Goal: Navigation & Orientation: Understand site structure

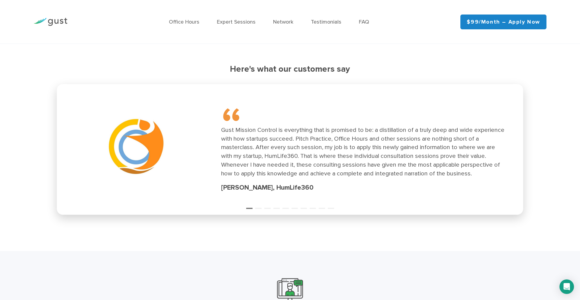
scroll to position [808, 0]
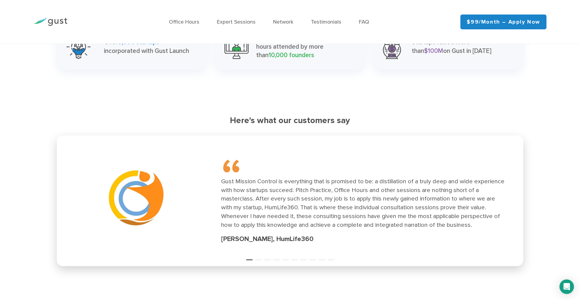
click at [56, 21] on img at bounding box center [51, 22] width 34 height 8
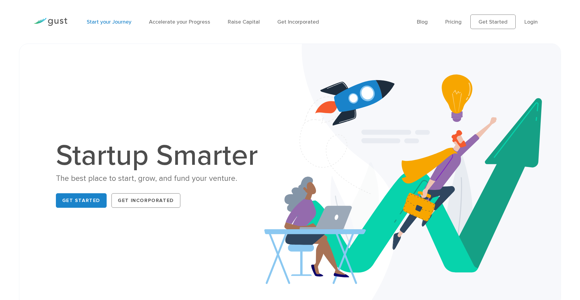
click at [100, 22] on link "Start your Journey" at bounding box center [109, 22] width 45 height 6
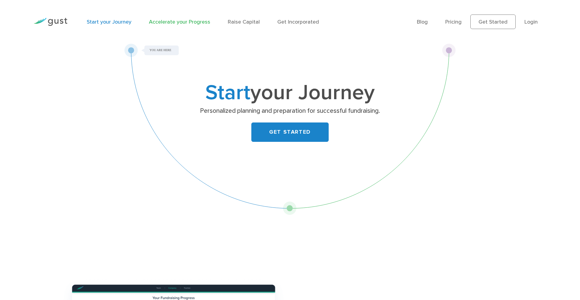
click at [185, 20] on link "Accelerate your Progress" at bounding box center [179, 22] width 61 height 6
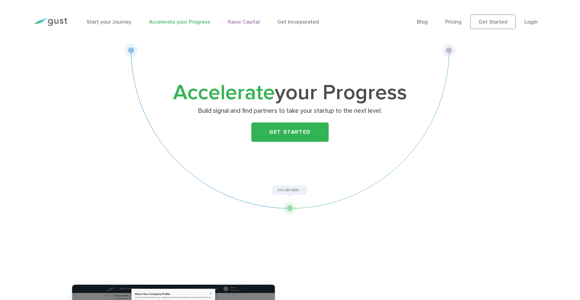
click at [249, 21] on link "Raise Capital" at bounding box center [244, 22] width 32 height 6
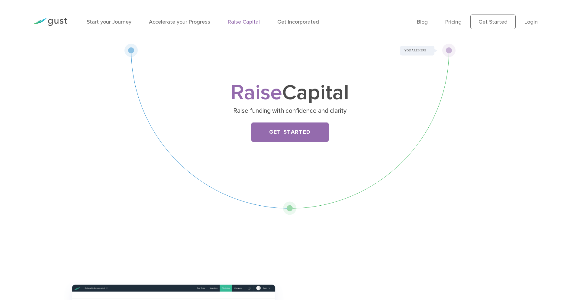
click at [60, 23] on img at bounding box center [51, 22] width 34 height 8
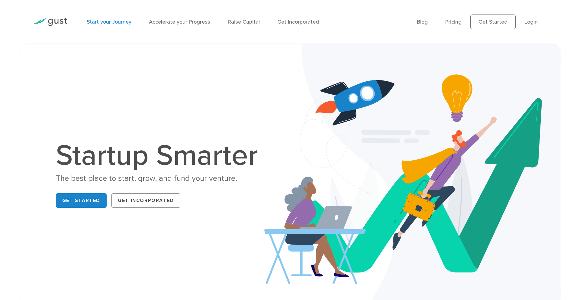
click at [106, 23] on link "Start your Journey" at bounding box center [109, 22] width 45 height 6
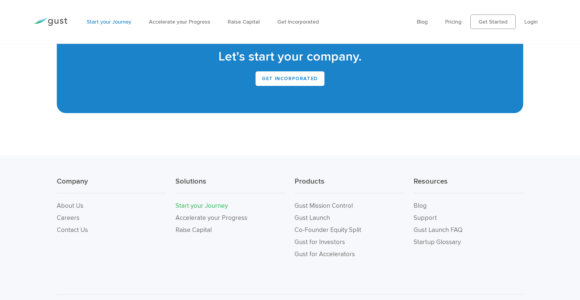
scroll to position [1358, 0]
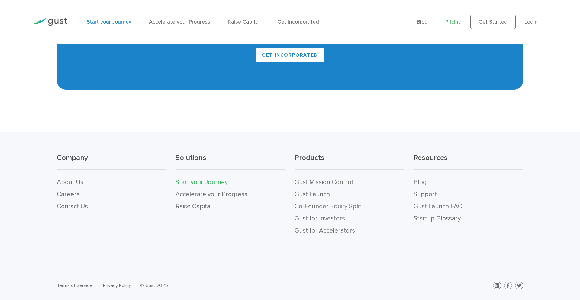
click at [453, 22] on link "Pricing" at bounding box center [453, 22] width 16 height 6
